Goal: Task Accomplishment & Management: Use online tool/utility

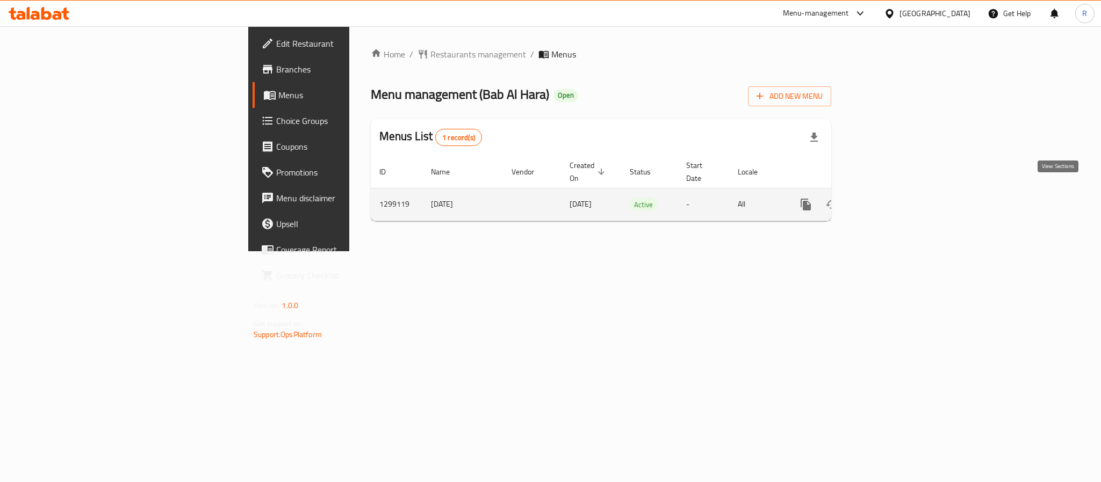
click at [889, 198] on icon "enhanced table" at bounding box center [883, 204] width 13 height 13
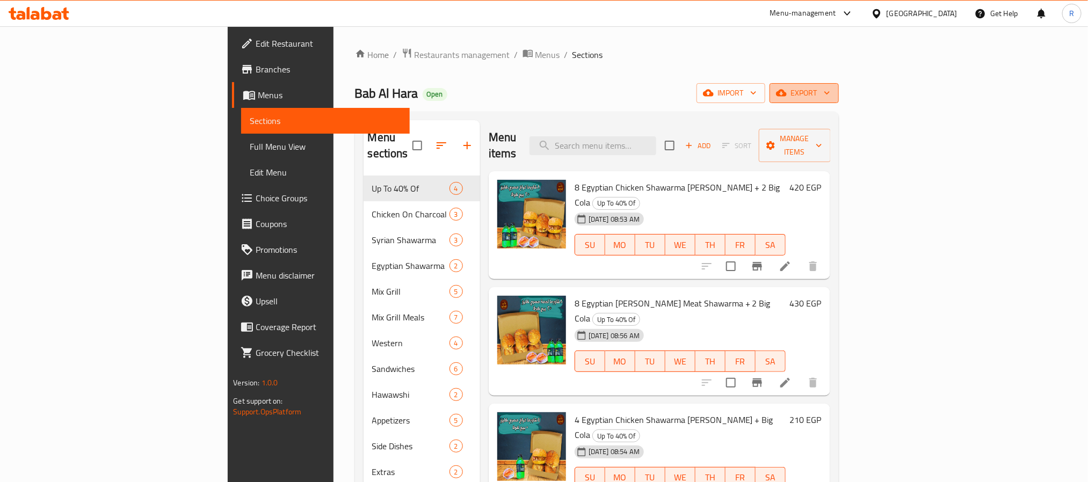
click at [830, 94] on span "export" at bounding box center [804, 92] width 52 height 13
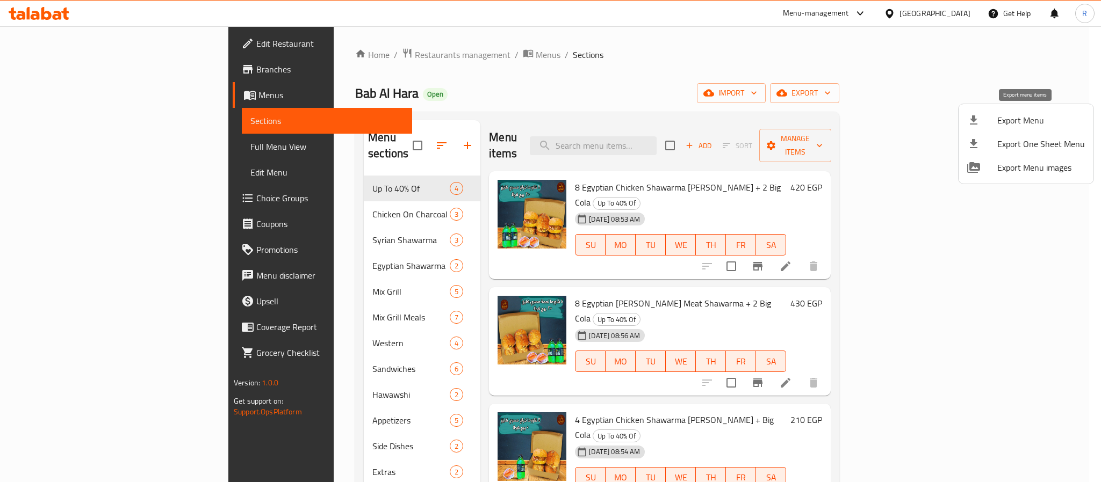
click at [1017, 125] on span "Export Menu" at bounding box center [1041, 120] width 88 height 13
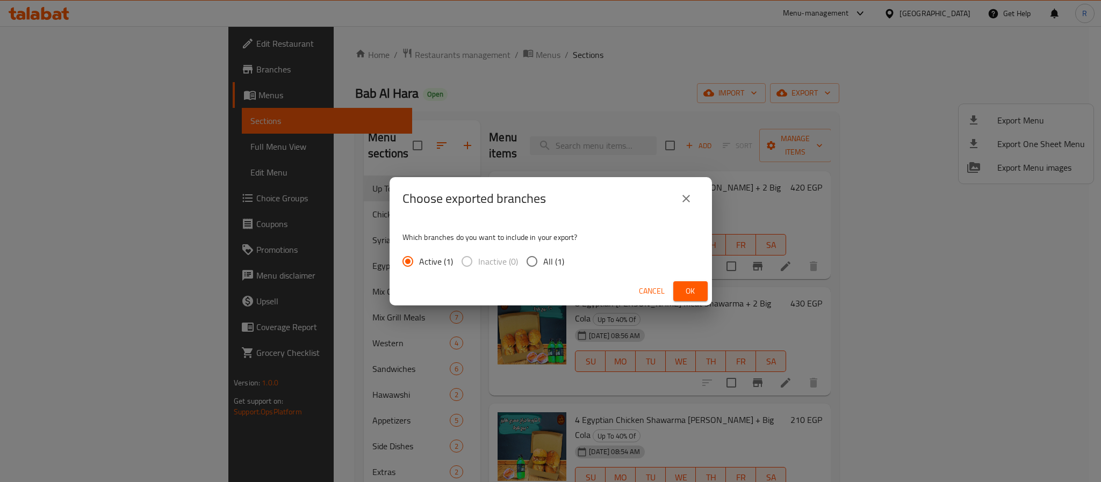
click at [695, 286] on span "Ok" at bounding box center [690, 291] width 17 height 13
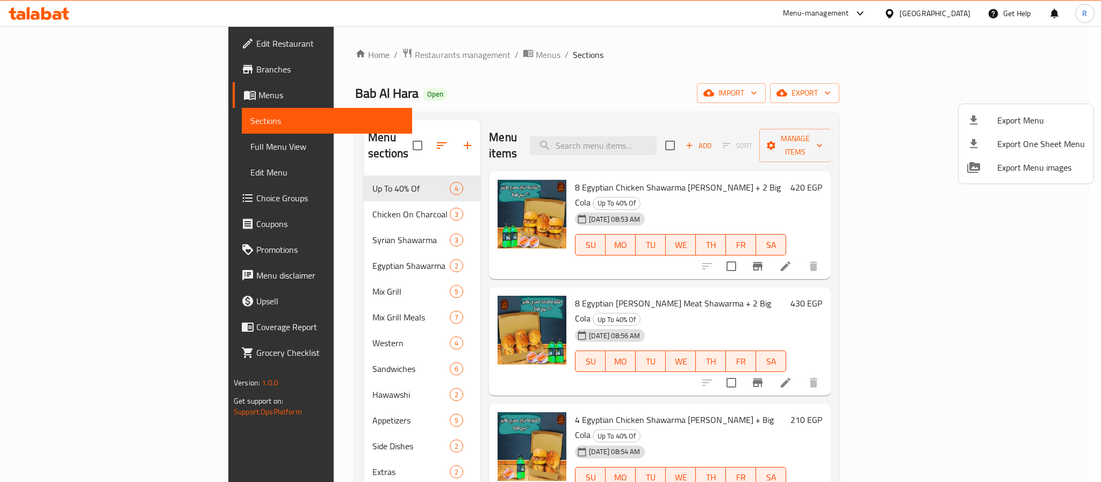
click at [706, 174] on div at bounding box center [550, 241] width 1101 height 482
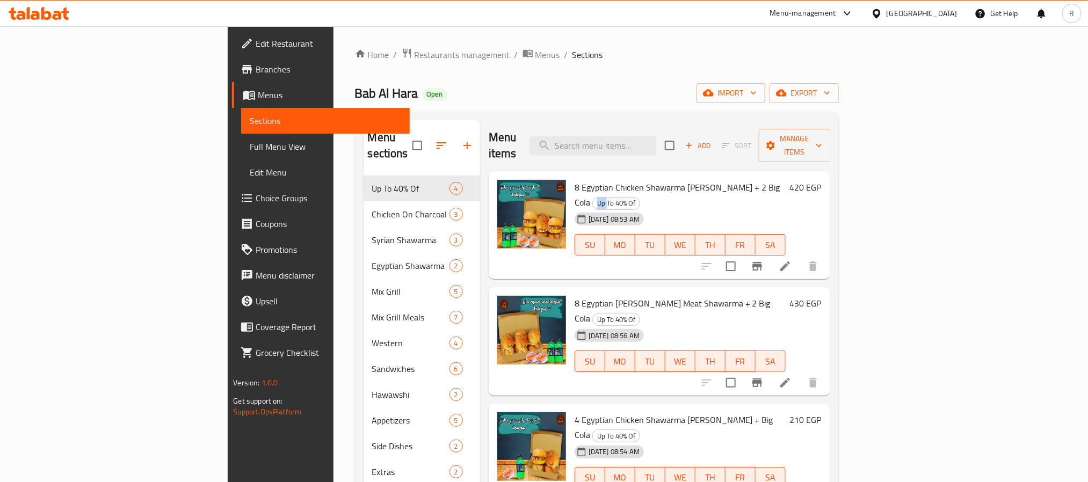
click at [640, 197] on span "Up To 40% Of" at bounding box center [616, 203] width 47 height 12
drag, startPoint x: 706, startPoint y: 175, endPoint x: 434, endPoint y: 118, distance: 277.6
click at [640, 197] on span "Up To 40% Of" at bounding box center [616, 203] width 47 height 12
copy div "Up To 40% Of"
click at [584, 47] on div "Home / Restaurants management / Menus / Sections Bab Al Hara Open import export…" at bounding box center [597, 329] width 527 height 606
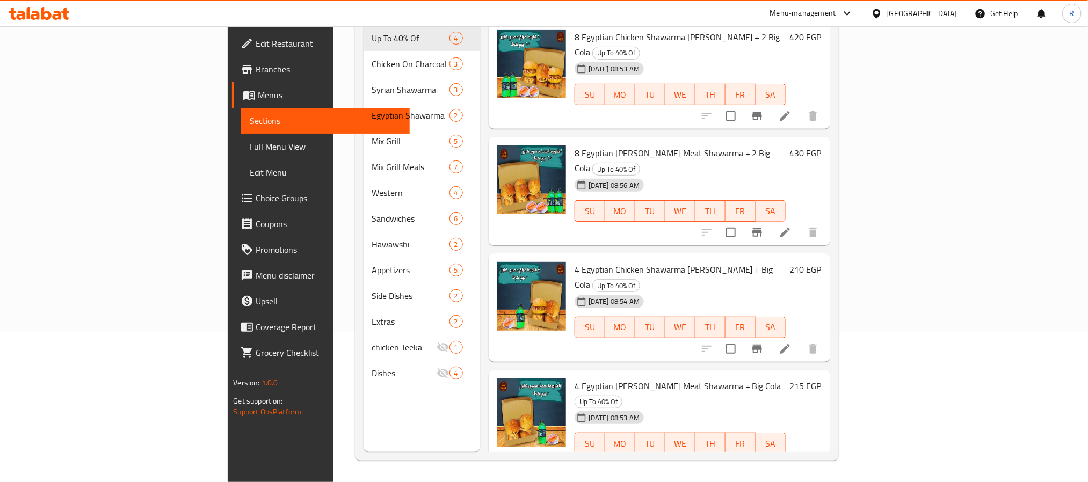
scroll to position [70, 0]
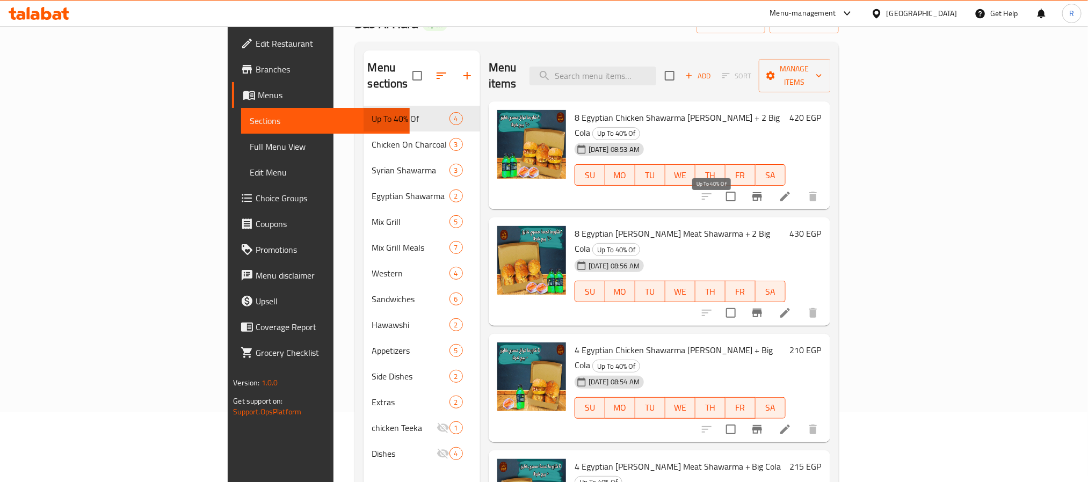
click at [640, 244] on span "Up To 40% Of" at bounding box center [616, 250] width 47 height 12
drag, startPoint x: 697, startPoint y: 205, endPoint x: 727, endPoint y: 207, distance: 30.1
click at [640, 244] on span "Up To 40% Of" at bounding box center [616, 250] width 47 height 12
copy span "Up To 40% Of"
